Goal: Transaction & Acquisition: Purchase product/service

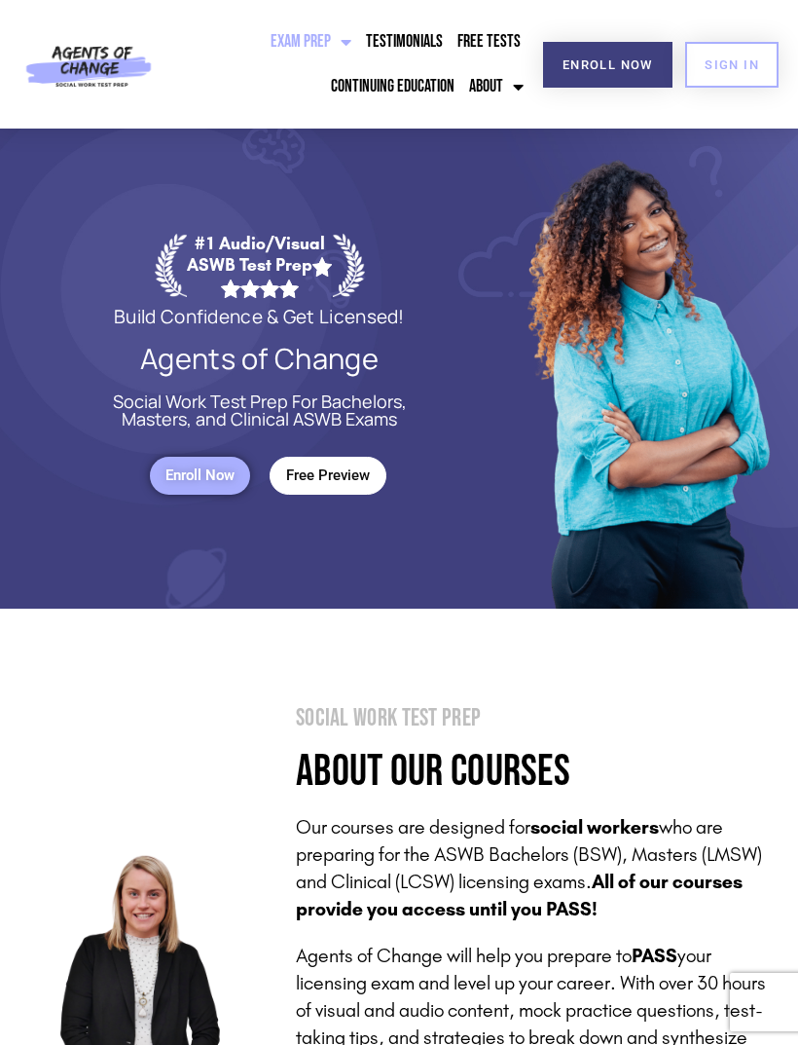
click at [716, 71] on span "SIGN IN" at bounding box center [732, 64] width 55 height 13
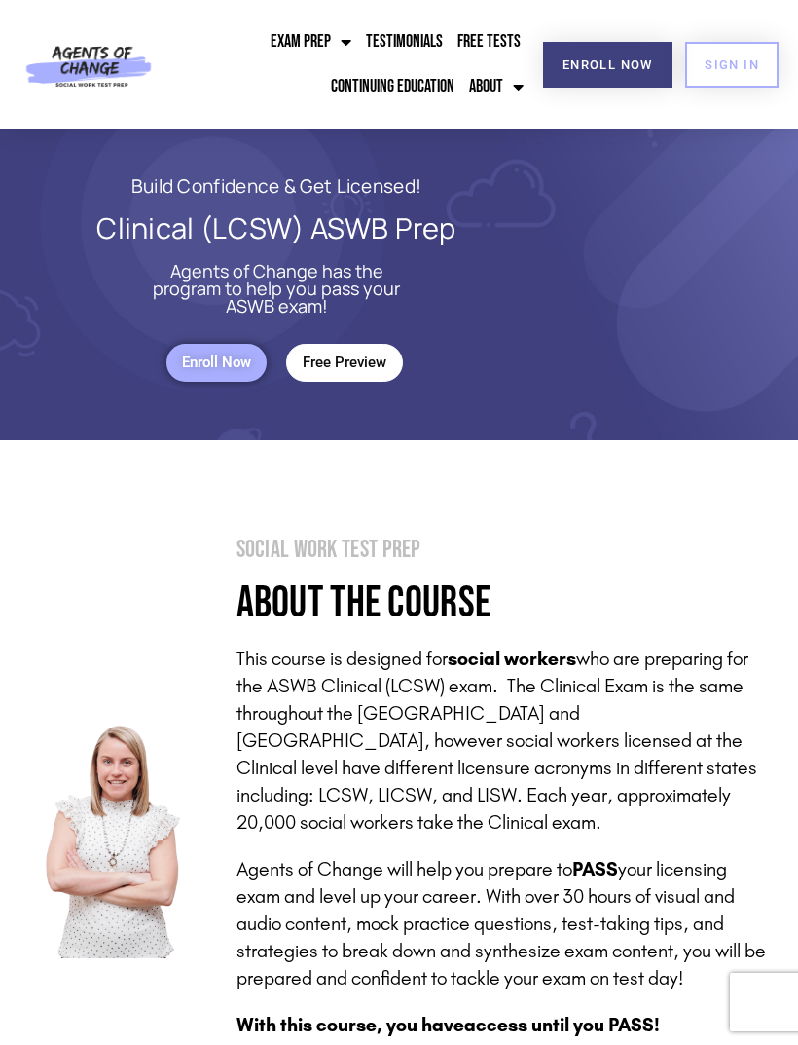
click at [625, 61] on span "Enroll Now" at bounding box center [608, 64] width 91 height 13
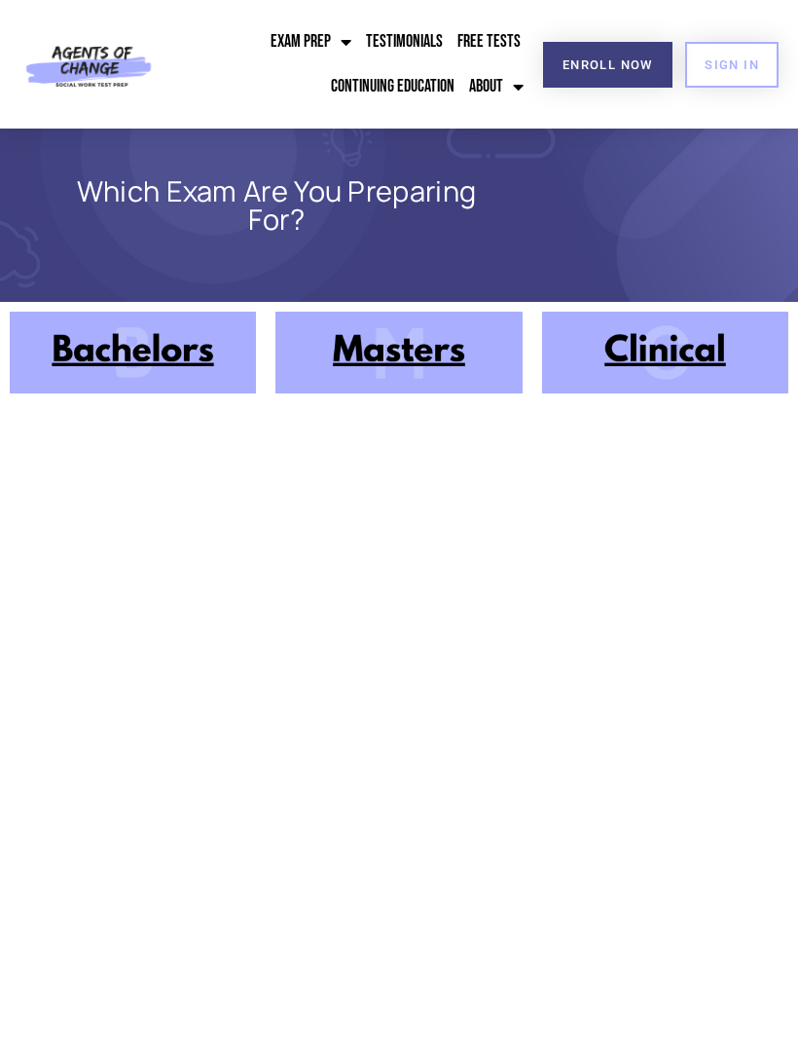
click at [663, 360] on img at bounding box center [665, 353] width 246 height 82
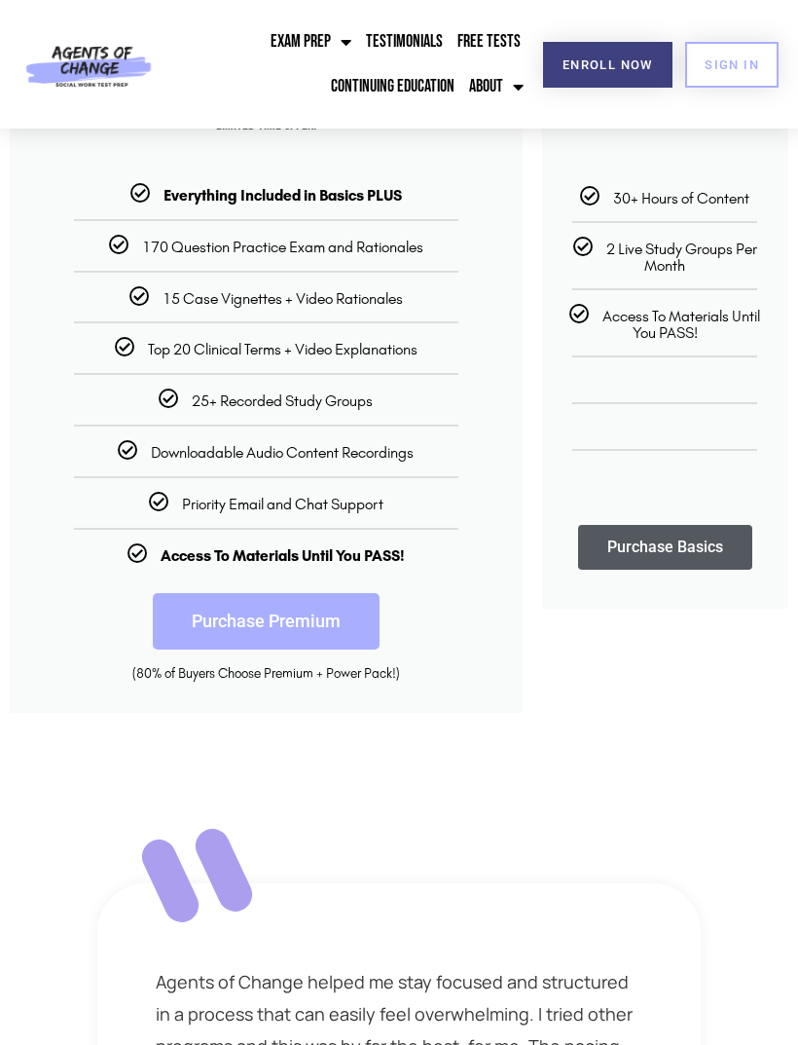
scroll to position [236, 0]
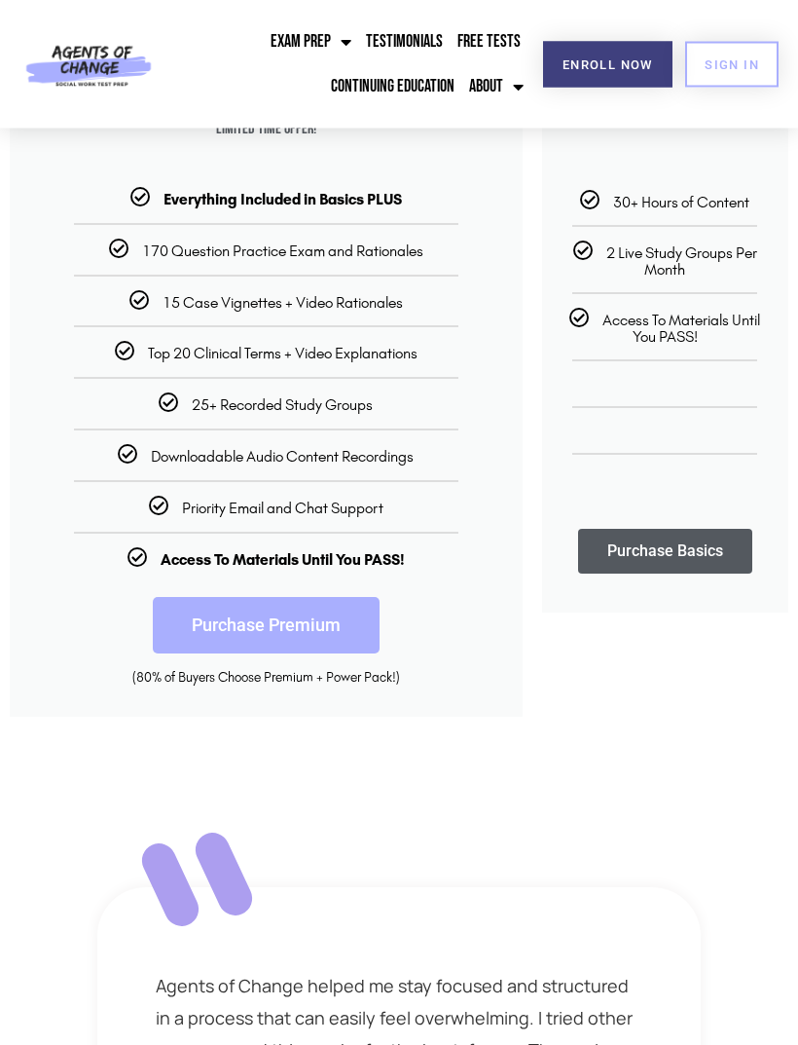
click at [338, 629] on link "Purchase Premium" at bounding box center [266, 626] width 227 height 56
